Goal: Information Seeking & Learning: Learn about a topic

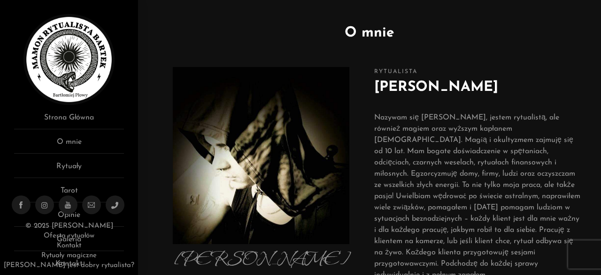
scroll to position [49, 0]
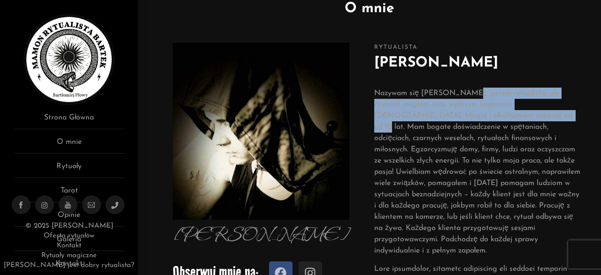
drag, startPoint x: 460, startPoint y: 95, endPoint x: 498, endPoint y: 116, distance: 42.8
click at [498, 116] on p "Nazywam się Bartłomiej, jestem rytualistą, ale również magiem oraz wyższym kapł…" at bounding box center [478, 172] width 208 height 169
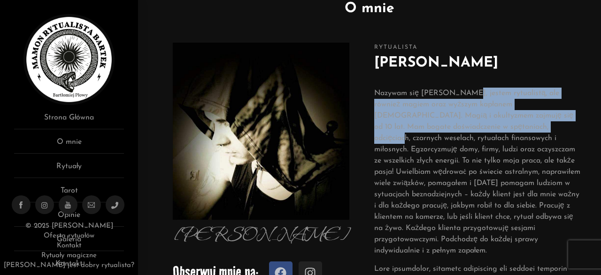
drag, startPoint x: 459, startPoint y: 93, endPoint x: 526, endPoint y: 131, distance: 76.3
click at [526, 131] on p "Nazywam się Bartłomiej, jestem rytualistą, ale również magiem oraz wyższym kapł…" at bounding box center [478, 172] width 208 height 169
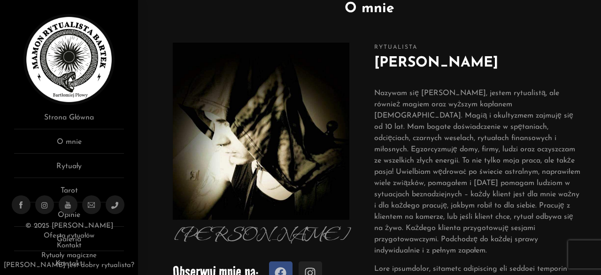
click at [525, 132] on p "Nazywam się Bartłomiej, jestem rytualistą, ale również magiem oraz wyższym kapł…" at bounding box center [478, 172] width 208 height 169
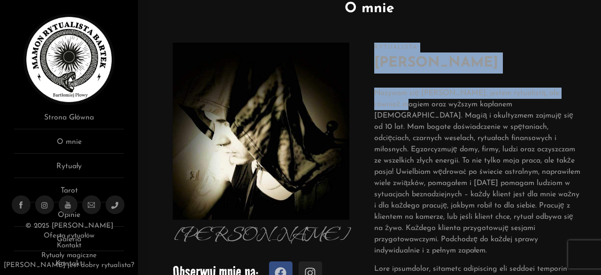
drag, startPoint x: 336, startPoint y: 32, endPoint x: 393, endPoint y: 99, distance: 88.2
drag, startPoint x: 363, startPoint y: 62, endPoint x: 409, endPoint y: 118, distance: 72.0
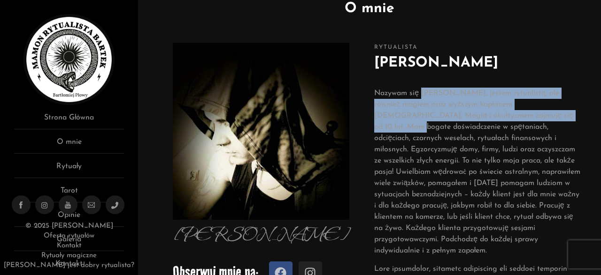
drag, startPoint x: 420, startPoint y: 93, endPoint x: 540, endPoint y: 119, distance: 122.4
click at [540, 119] on p "Nazywam się Bartłomiej, jestem rytualistą, ale również magiem oraz wyższym kapł…" at bounding box center [478, 172] width 208 height 169
copy p "Bartłomiej, jestem rytualistą, ale również magiem oraz wyższym kapłanem satanis…"
click at [565, 63] on h2 "Bartłomiej Płowy" at bounding box center [478, 63] width 208 height 21
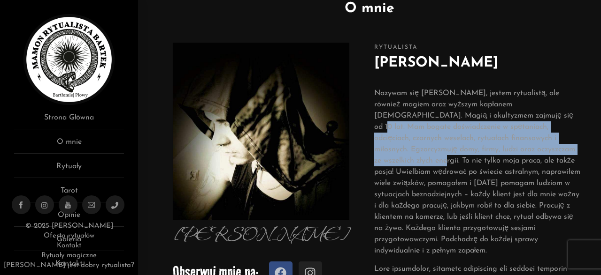
drag, startPoint x: 490, startPoint y: 114, endPoint x: 539, endPoint y: 153, distance: 62.1
click at [542, 150] on p "Nazywam się Bartłomiej, jestem rytualistą, ale również magiem oraz wyższym kapł…" at bounding box center [478, 172] width 208 height 169
copy p "Mam bogate doświadczenie w spętaniach, odcięciach, czarnych weselach, rytuałach…"
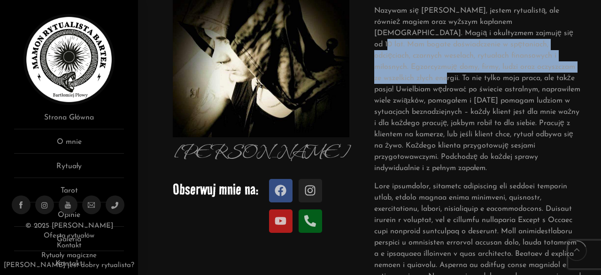
scroll to position [146, 0]
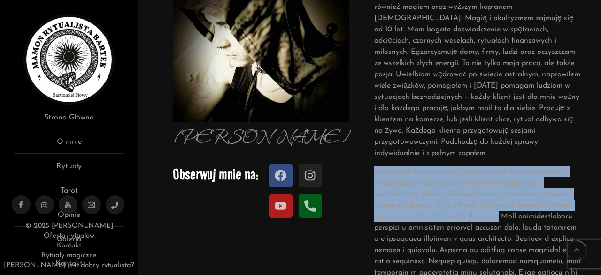
drag, startPoint x: 375, startPoint y: 163, endPoint x: 517, endPoint y: 205, distance: 147.9
click at [517, 205] on p at bounding box center [478, 261] width 208 height 191
copy p "Jako rytualista, potrafię posługiwać się wieloma odłamami magii, między innymi …"
